Goal: Information Seeking & Learning: Learn about a topic

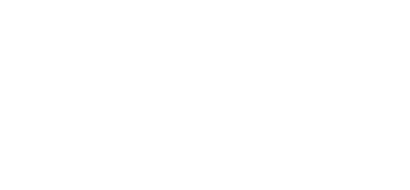
select select
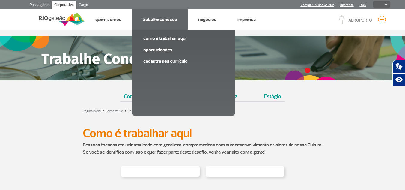
click at [168, 49] on link "Oportunidades" at bounding box center [183, 49] width 80 height 7
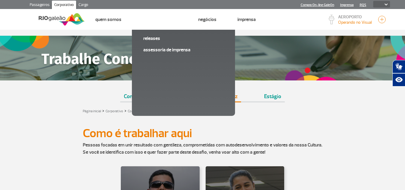
click at [211, 93] on link "Jovem Aprendiz" at bounding box center [219, 93] width 44 height 15
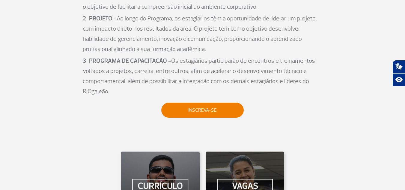
scroll to position [978, 0]
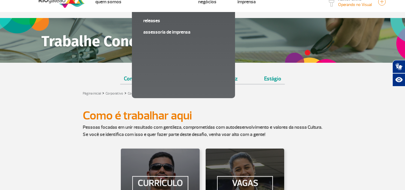
scroll to position [0, 0]
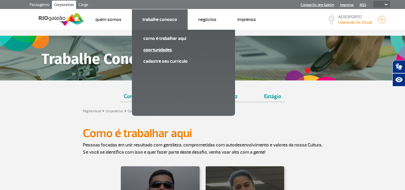
click at [169, 53] on link "Oportunidades" at bounding box center [183, 49] width 80 height 7
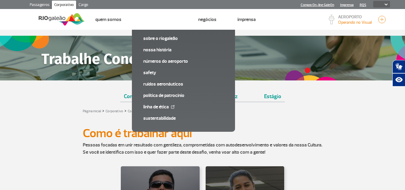
click at [85, 5] on link "Cargo" at bounding box center [83, 6] width 14 height 10
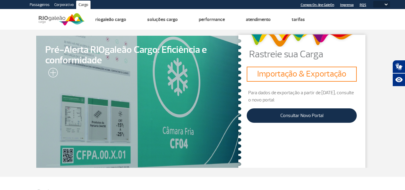
click at [68, 4] on link "Corporativo" at bounding box center [64, 6] width 24 height 10
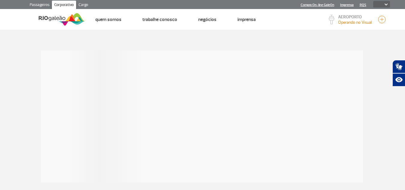
click at [68, 4] on link "Corporativo" at bounding box center [64, 6] width 24 height 10
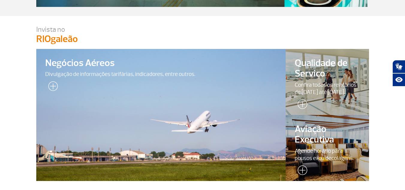
scroll to position [10, 0]
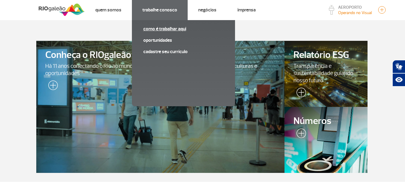
click at [171, 28] on link "Como é trabalhar aqui" at bounding box center [183, 28] width 80 height 7
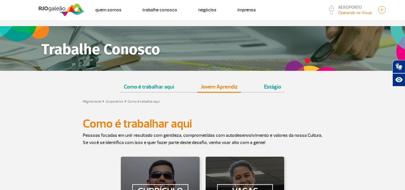
click at [224, 87] on link "Jovem Aprendiz" at bounding box center [219, 84] width 44 height 15
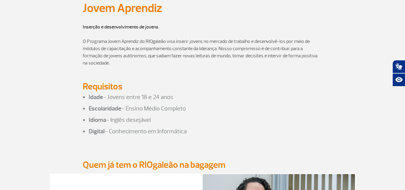
scroll to position [724, 0]
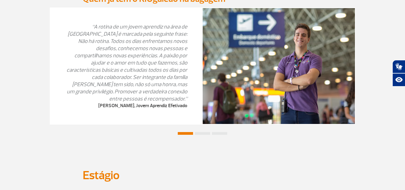
click at [312, 85] on img at bounding box center [279, 66] width 152 height 116
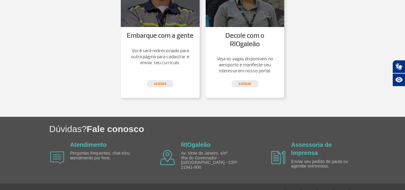
scroll to position [1200, 0]
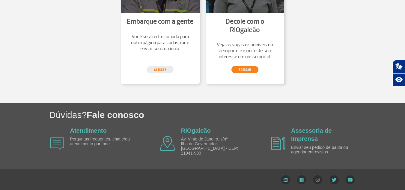
click at [247, 70] on link "Acessar" at bounding box center [245, 69] width 27 height 7
